Goal: Task Accomplishment & Management: Manage account settings

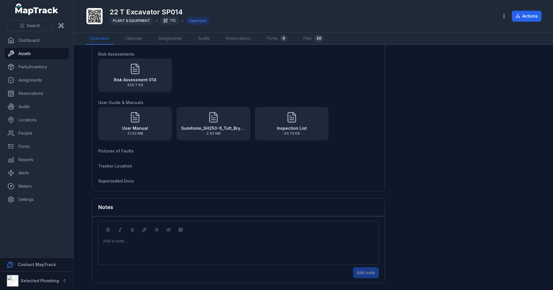
scroll to position [180, 0]
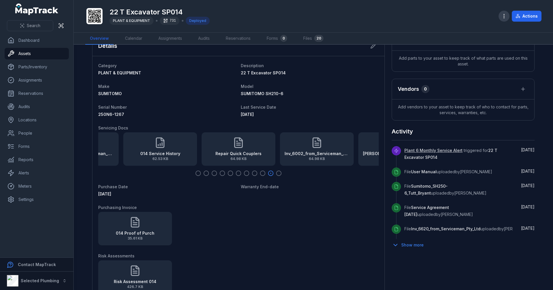
click at [503, 14] on icon "button" at bounding box center [504, 16] width 6 height 6
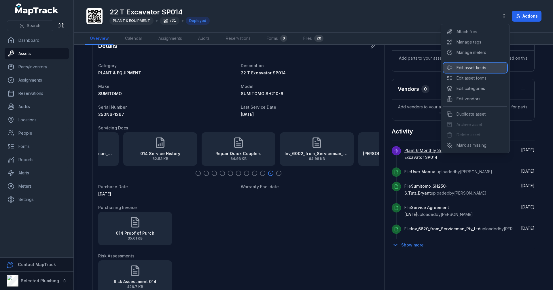
click at [479, 65] on div "Edit asset fields" at bounding box center [475, 67] width 64 height 10
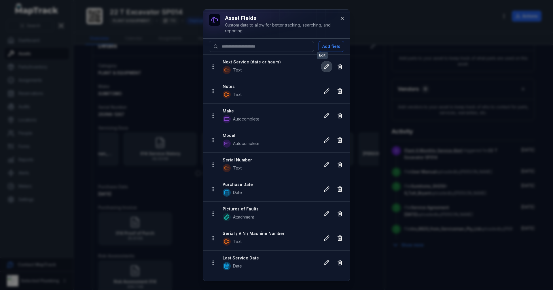
click at [324, 66] on icon at bounding box center [327, 67] width 6 height 6
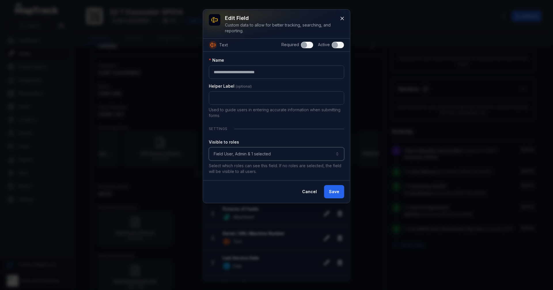
click at [264, 155] on button "**********" at bounding box center [276, 153] width 135 height 13
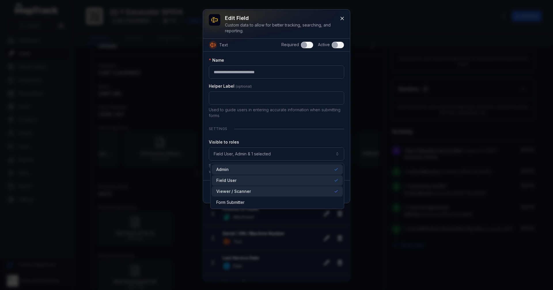
click at [276, 132] on div "**********" at bounding box center [276, 115] width 135 height 117
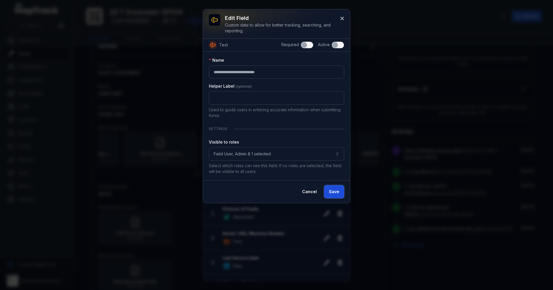
click at [337, 193] on button "Save" at bounding box center [334, 191] width 20 height 13
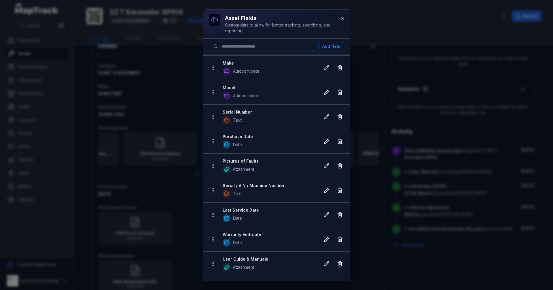
scroll to position [58, 0]
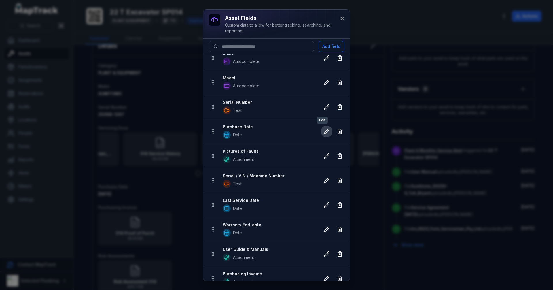
click at [325, 129] on icon at bounding box center [327, 131] width 6 height 6
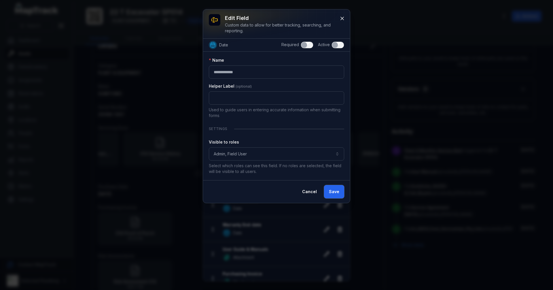
click at [337, 193] on button "Save" at bounding box center [334, 191] width 20 height 13
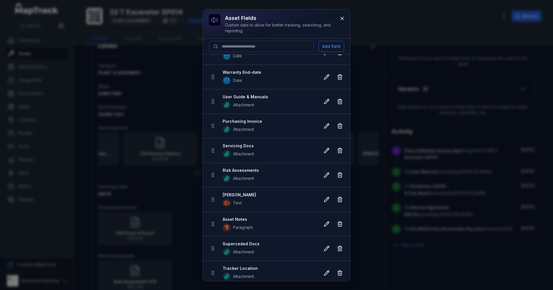
scroll to position [214, 0]
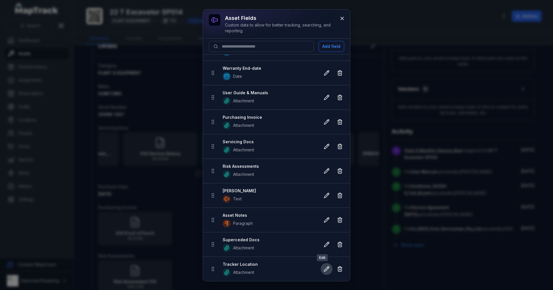
click at [324, 268] on icon at bounding box center [327, 269] width 6 height 6
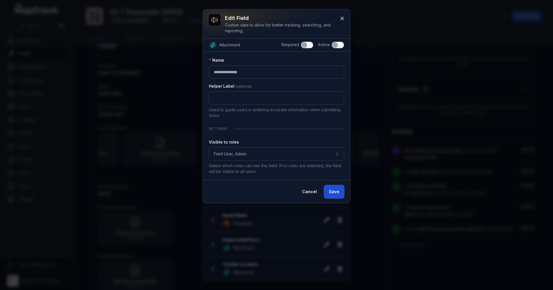
click at [339, 190] on button "Save" at bounding box center [334, 191] width 20 height 13
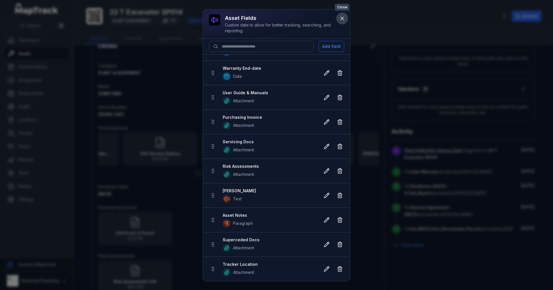
click at [342, 19] on icon at bounding box center [342, 18] width 3 height 3
